Goal: Transaction & Acquisition: Purchase product/service

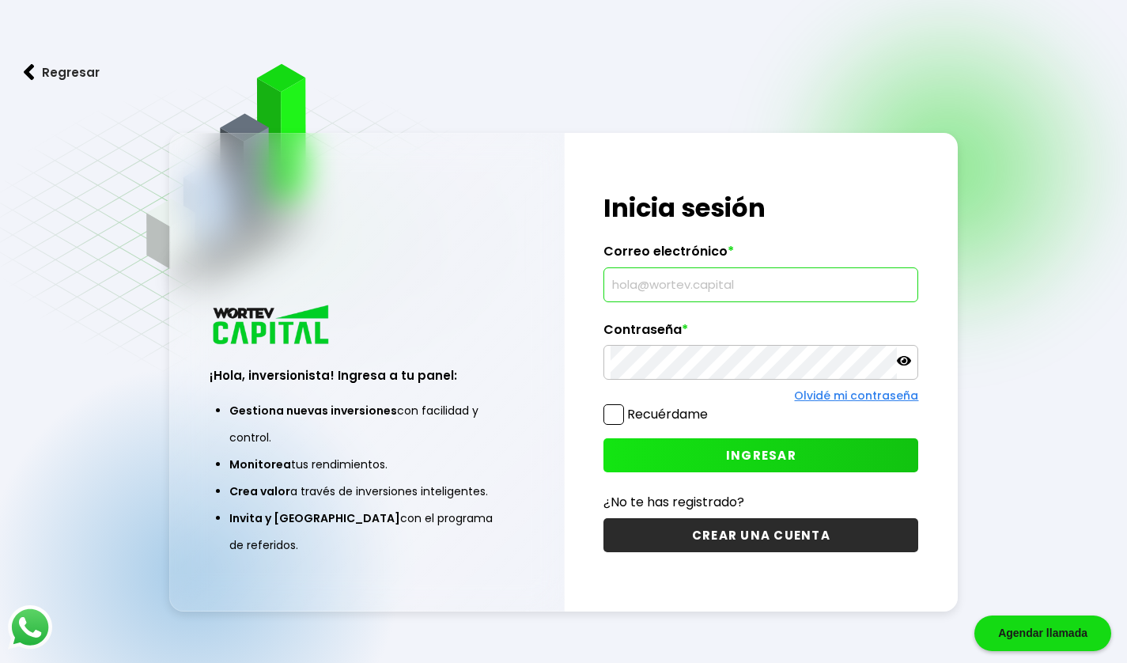
click at [814, 283] on input "text" at bounding box center [760, 284] width 300 height 33
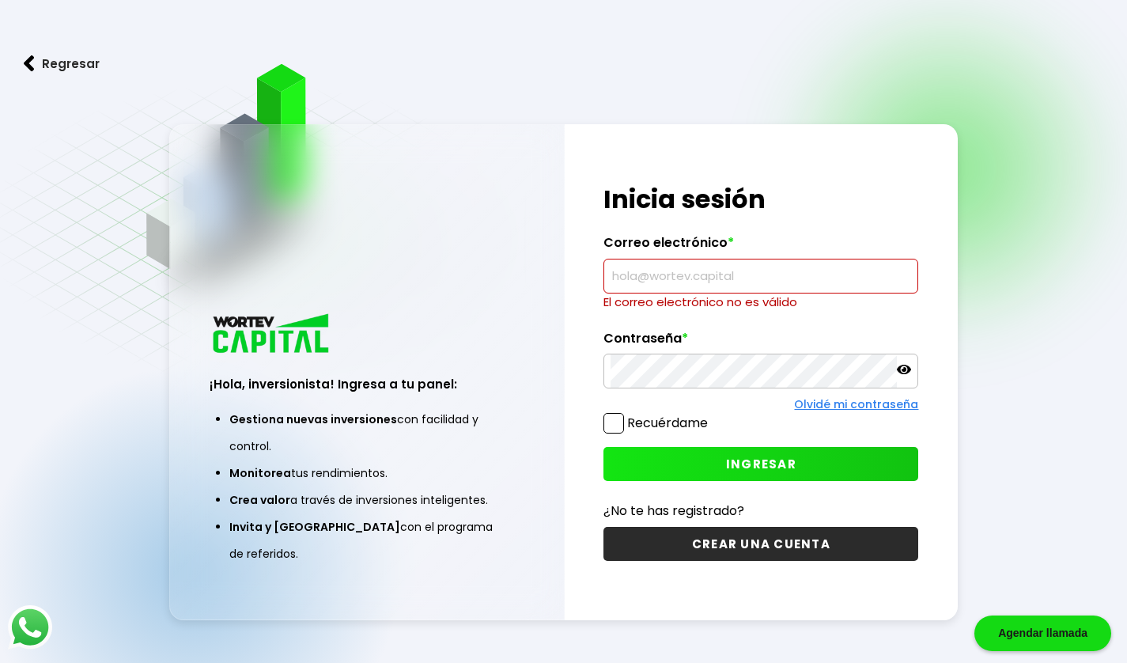
type input "[EMAIL_ADDRESS][DOMAIN_NAME]"
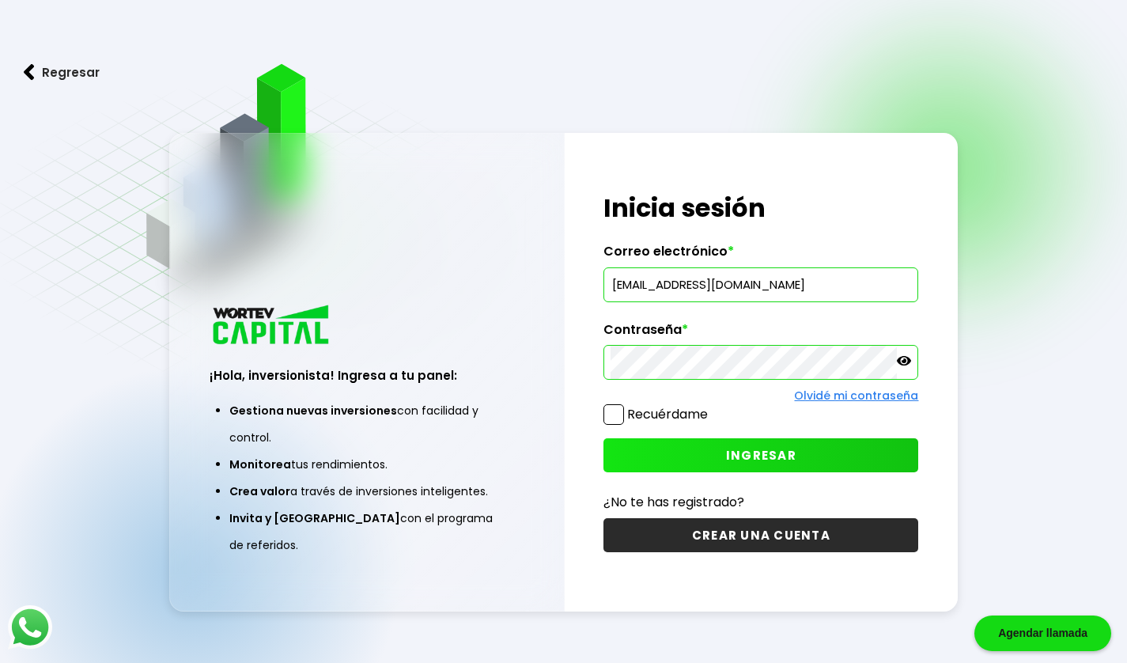
click at [731, 444] on button "INGRESAR" at bounding box center [760, 455] width 315 height 34
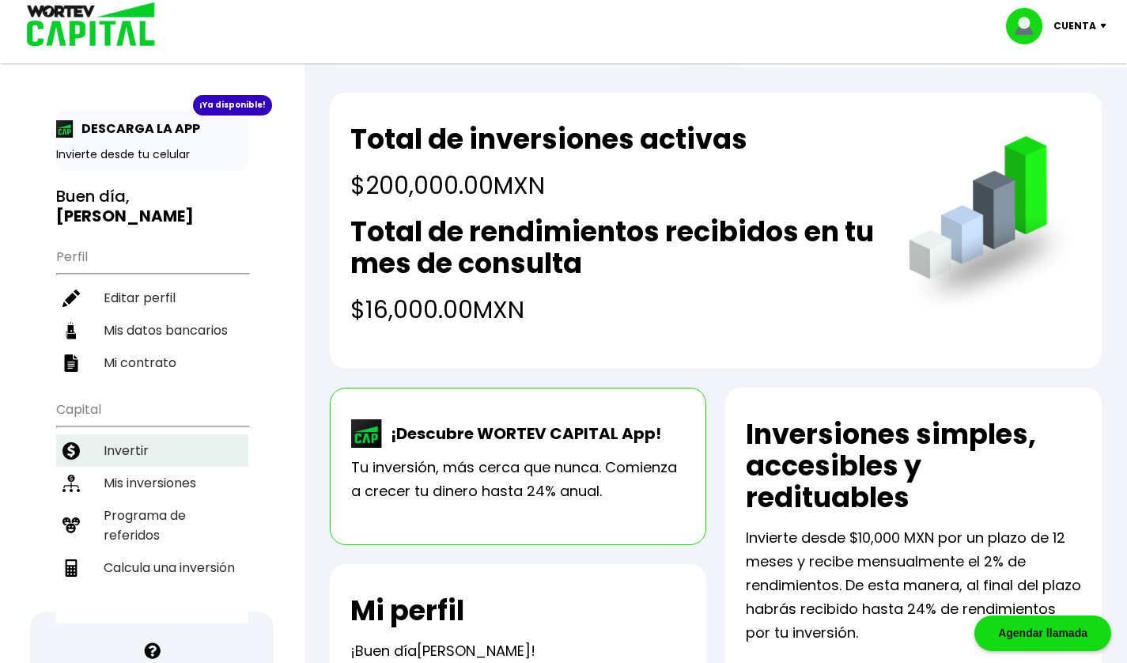
click at [138, 434] on li "Invertir" at bounding box center [152, 450] width 192 height 32
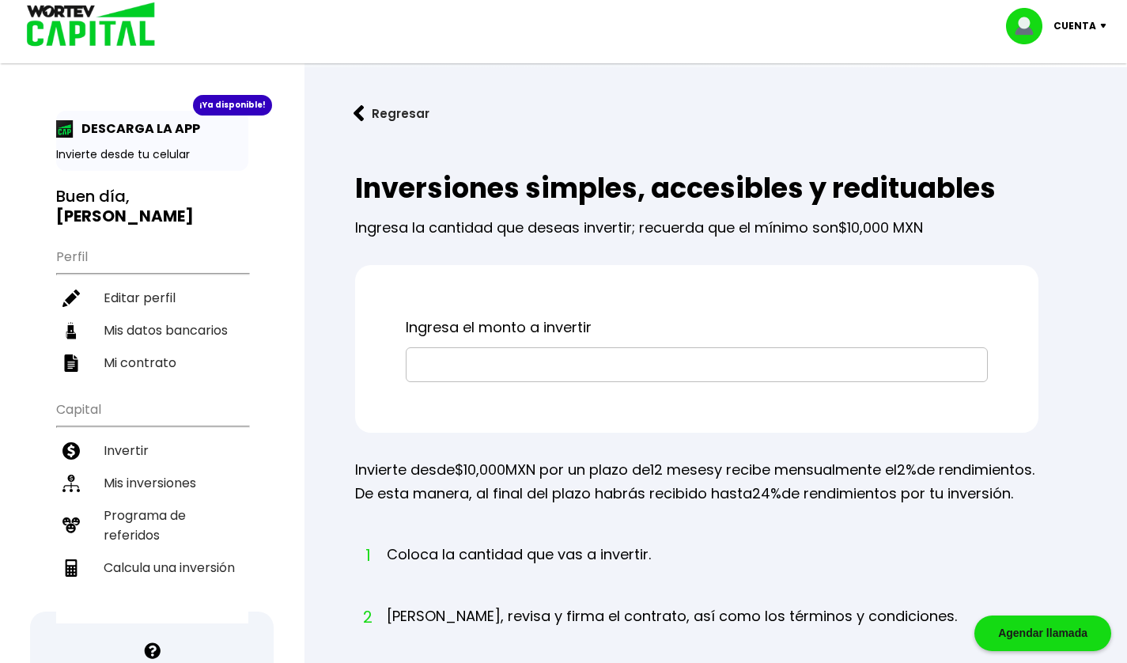
click at [504, 365] on input "text" at bounding box center [697, 364] width 568 height 33
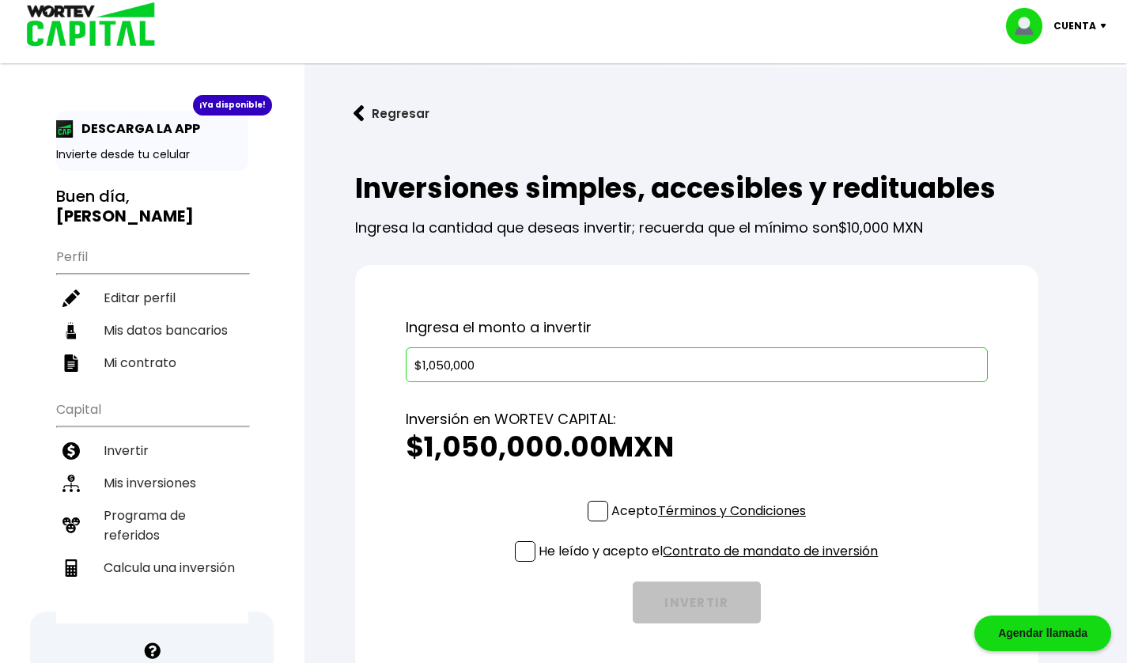
type input "$1,050,000"
click at [596, 516] on span at bounding box center [597, 511] width 21 height 21
click at [712, 523] on input "Acepto Términos y Condiciones" at bounding box center [712, 523] width 0 height 0
click at [526, 550] on span at bounding box center [525, 551] width 21 height 21
click at [712, 563] on input "He leído y acepto el Contrato de mandato de inversión" at bounding box center [712, 563] width 0 height 0
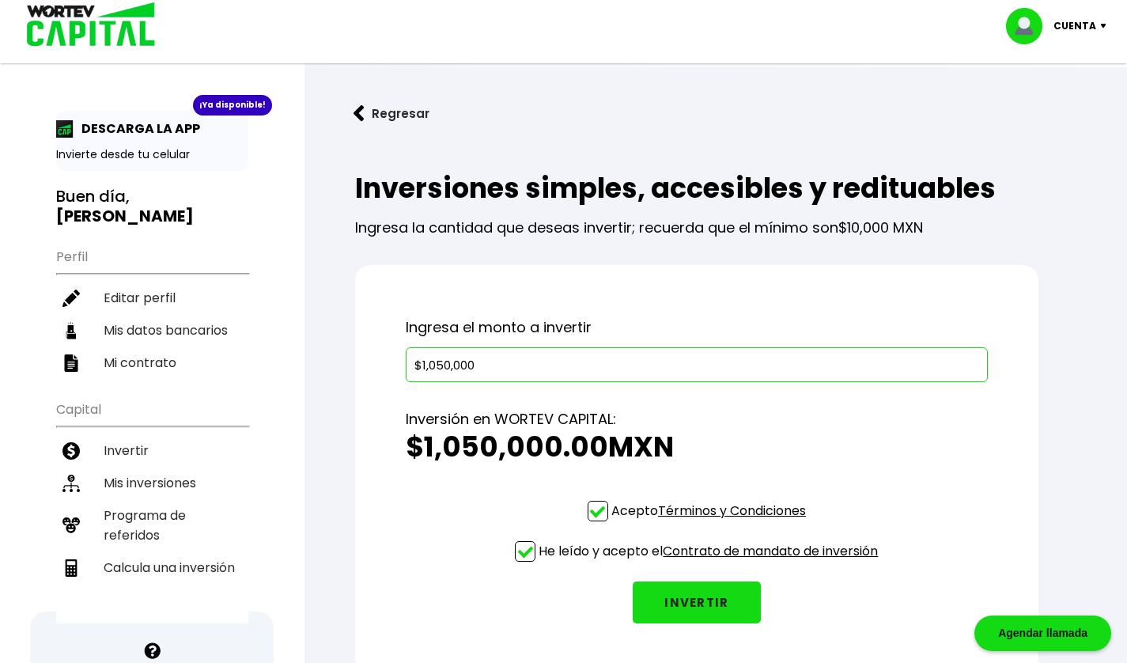
click at [682, 585] on button "INVERTIR" at bounding box center [697, 602] width 128 height 42
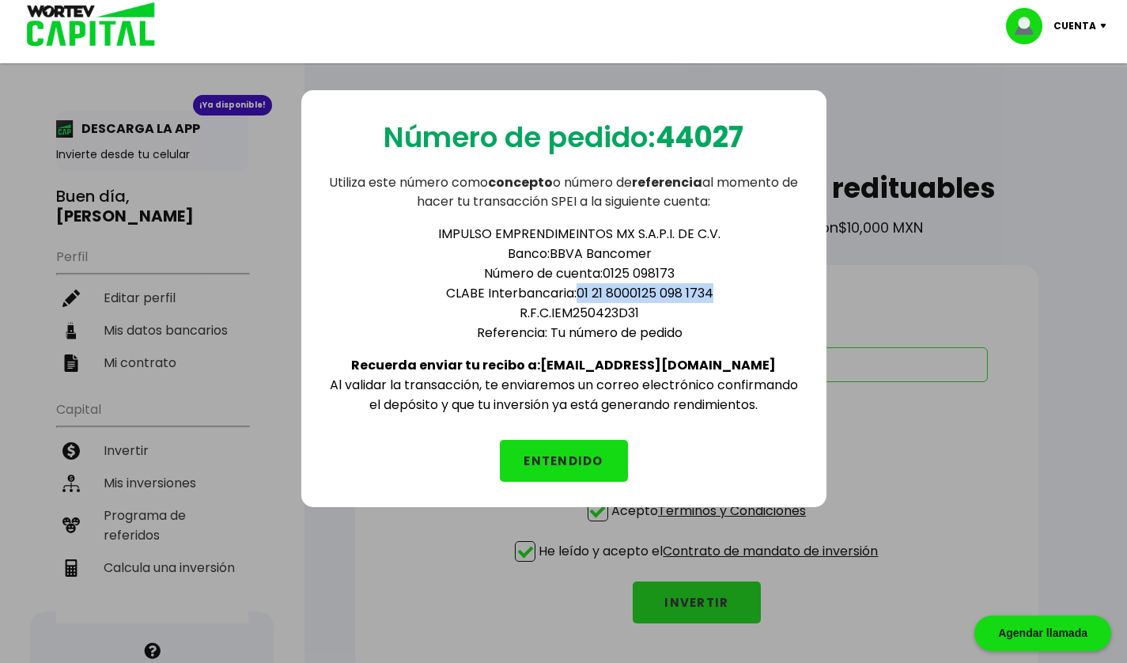
drag, startPoint x: 576, startPoint y: 287, endPoint x: 715, endPoint y: 286, distance: 138.4
click at [715, 286] on li "CLABE Interbancaria: 01 21 8000125 098 1734" at bounding box center [579, 293] width 443 height 20
copy li "01 21 8000125 098 1734"
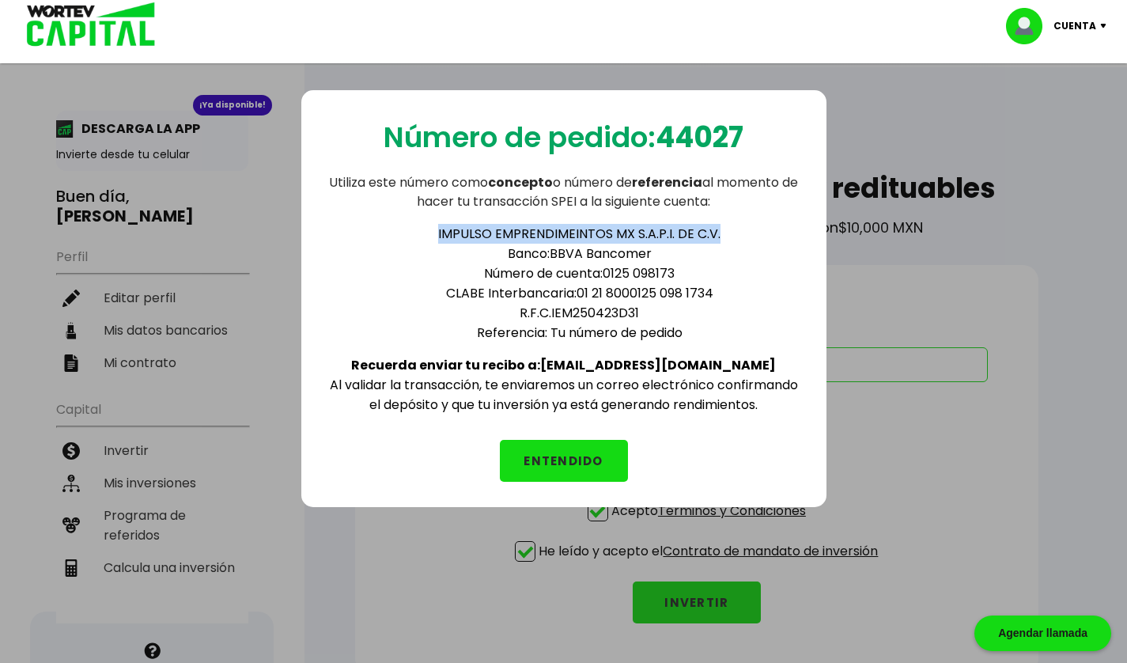
drag, startPoint x: 440, startPoint y: 230, endPoint x: 721, endPoint y: 226, distance: 281.5
click at [721, 226] on li "IMPULSO EMPRENDIMEINTOS MX S.A.P.I. DE C.V." at bounding box center [579, 234] width 443 height 20
copy li "IMPULSO EMPRENDIMEINTOS MX S.A.P.I. DE C.V."
click at [575, 452] on button "ENTENDIDO" at bounding box center [564, 461] width 128 height 42
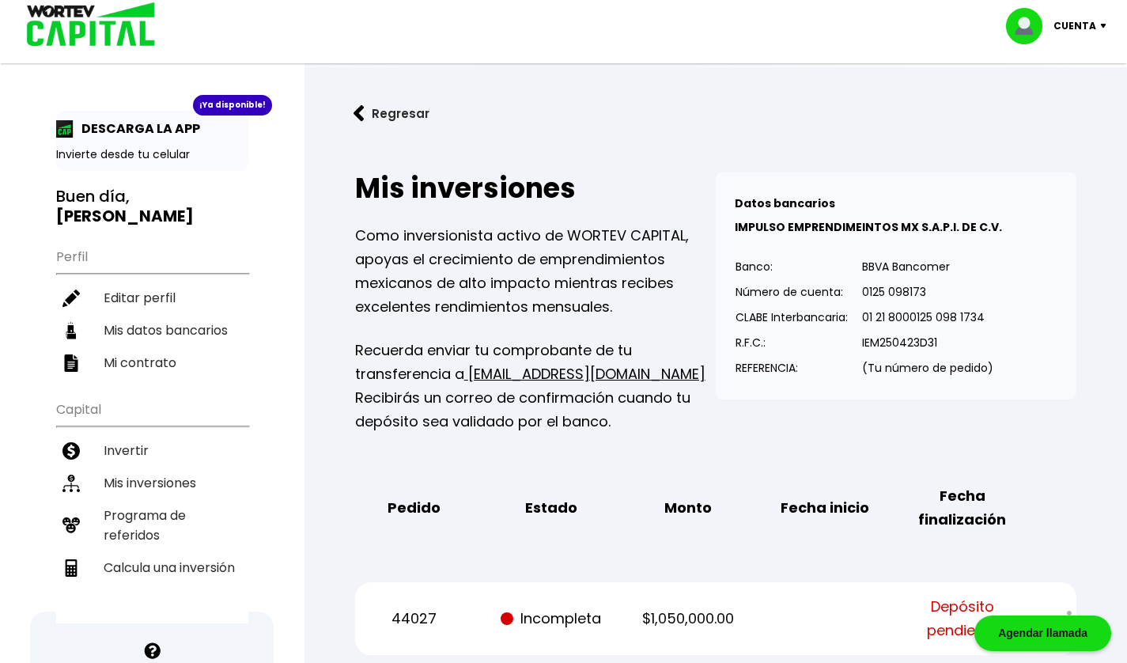
click at [1105, 25] on img at bounding box center [1106, 26] width 21 height 5
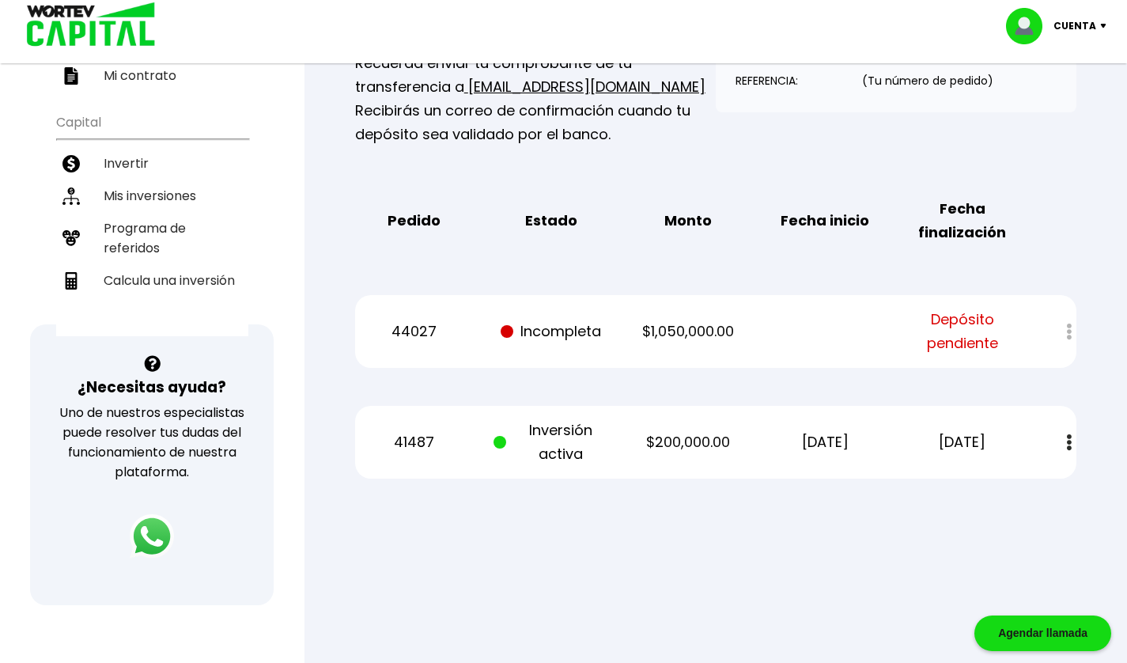
scroll to position [290, 0]
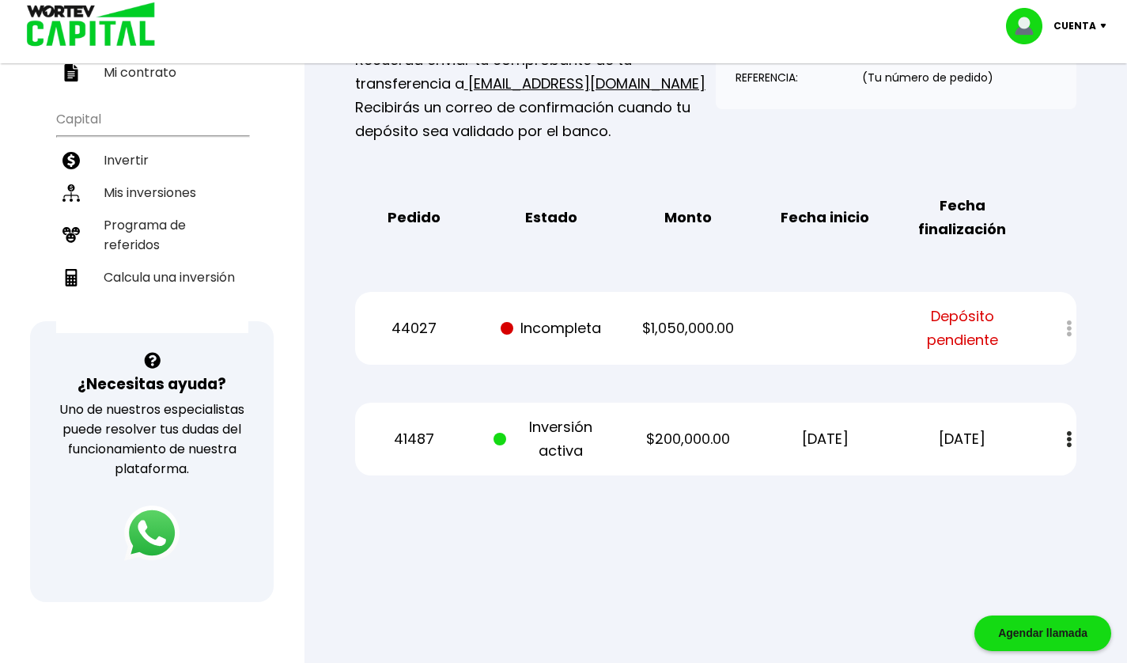
click at [137, 523] on img at bounding box center [151, 532] width 55 height 55
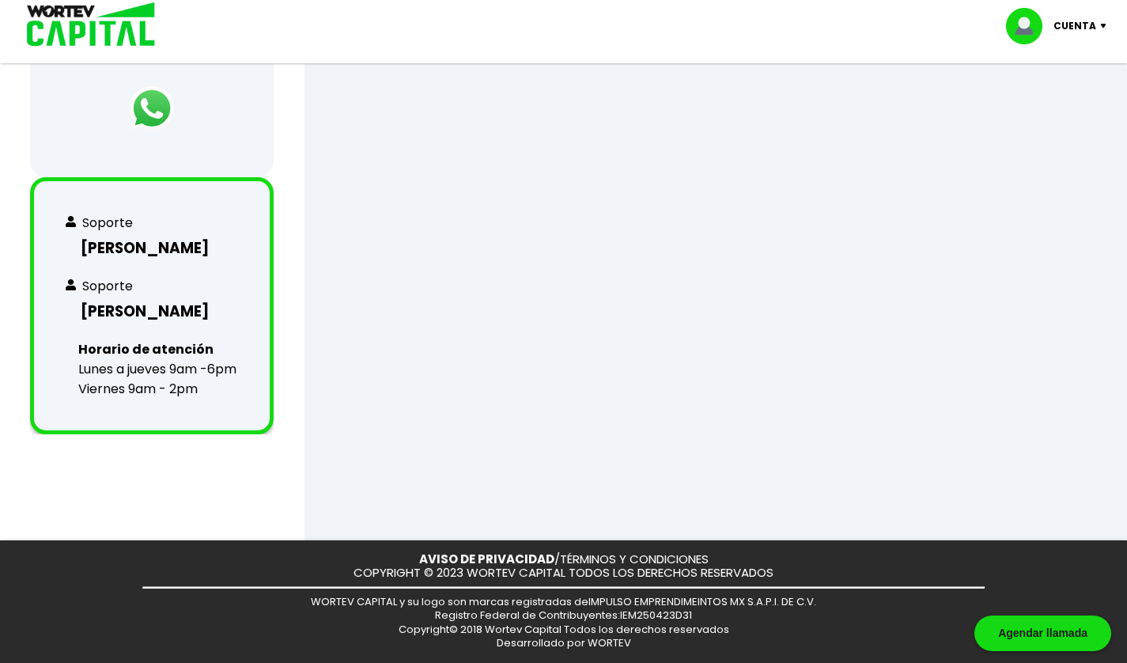
scroll to position [142, 0]
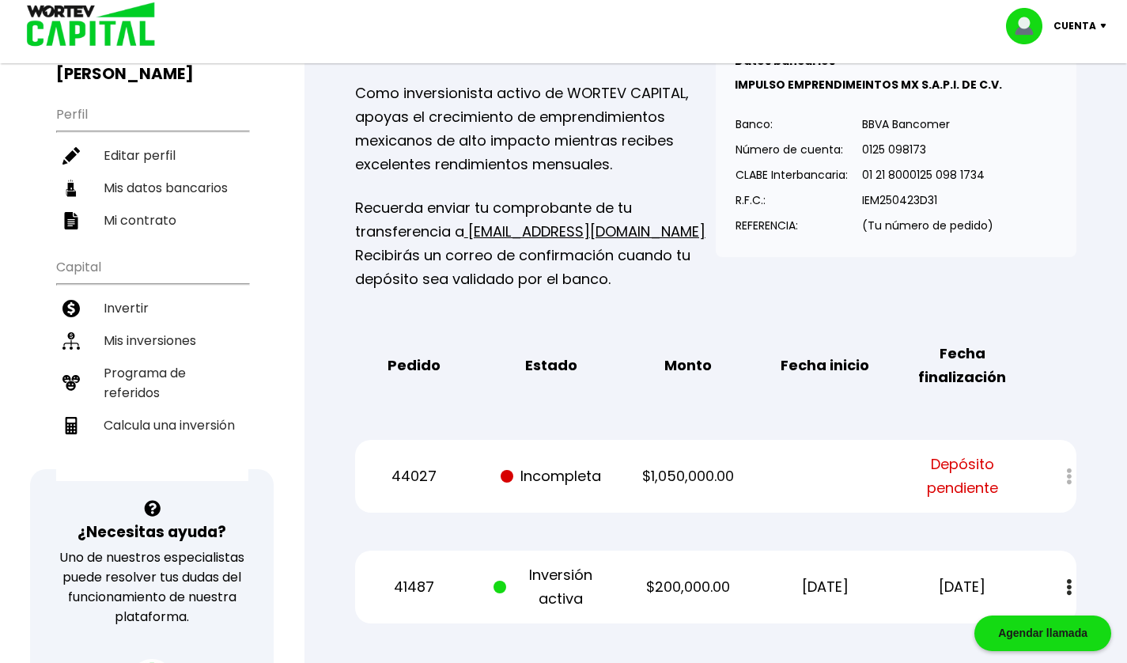
click at [1065, 473] on div at bounding box center [1058, 476] width 36 height 34
click at [988, 473] on span "Depósito pendiente" at bounding box center [962, 475] width 115 height 47
click at [586, 470] on p "Incompleta" at bounding box center [550, 476] width 115 height 24
click at [1035, 451] on div "44027 Incompleta $1,050,000.00 Depósito pendiente" at bounding box center [715, 476] width 721 height 73
click at [1061, 467] on div at bounding box center [1058, 476] width 36 height 34
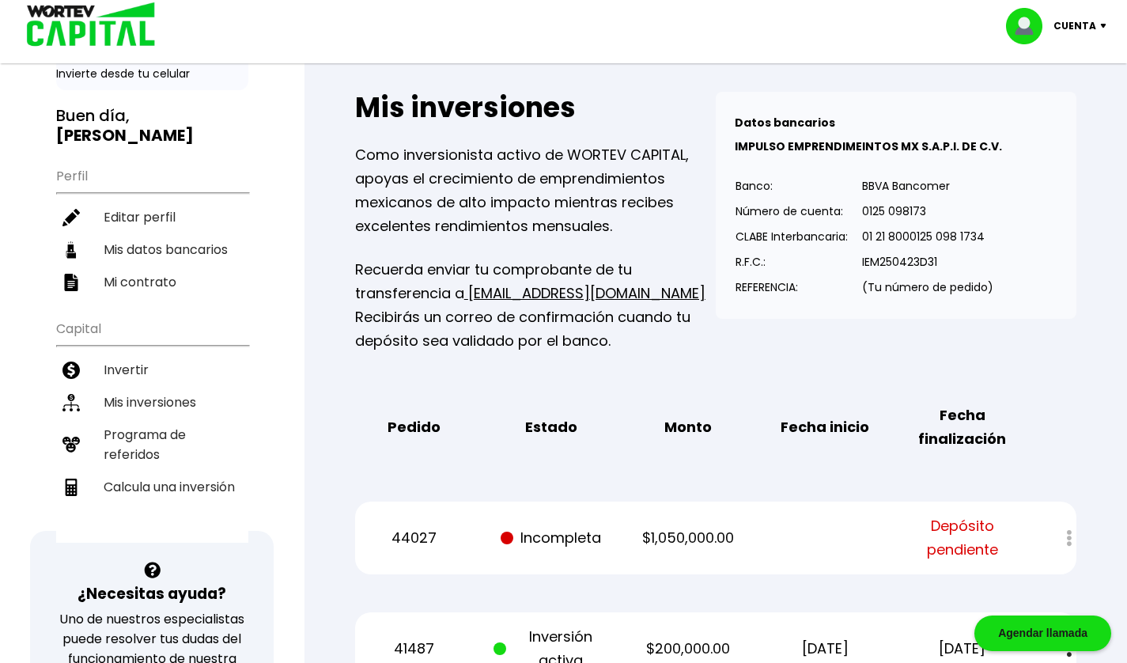
scroll to position [83, 0]
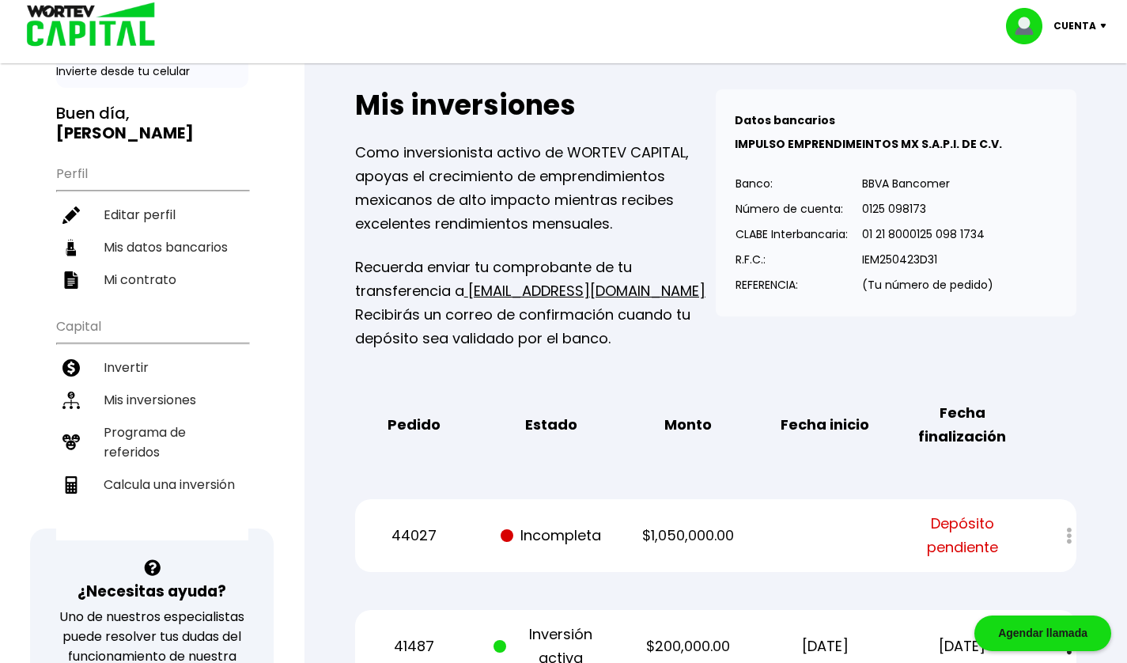
click at [467, 544] on p "44027" at bounding box center [413, 535] width 115 height 24
click at [173, 383] on li "Mis inversiones" at bounding box center [152, 399] width 192 height 32
click at [186, 383] on li "Mis inversiones" at bounding box center [152, 399] width 192 height 32
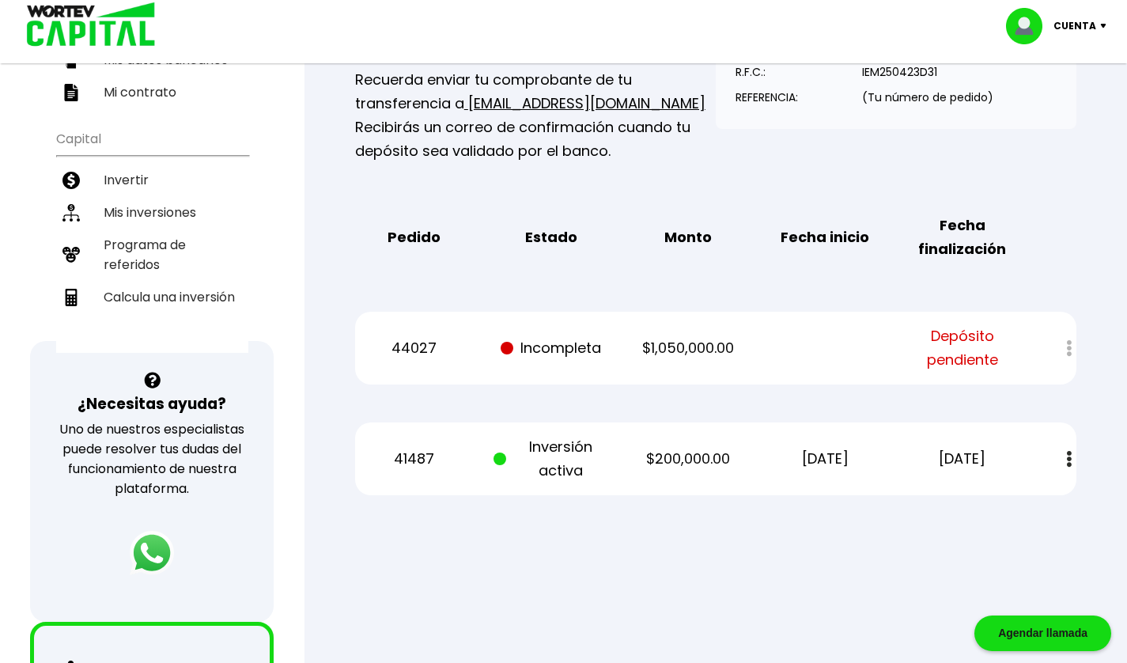
scroll to position [0, 0]
